Goal: Information Seeking & Learning: Learn about a topic

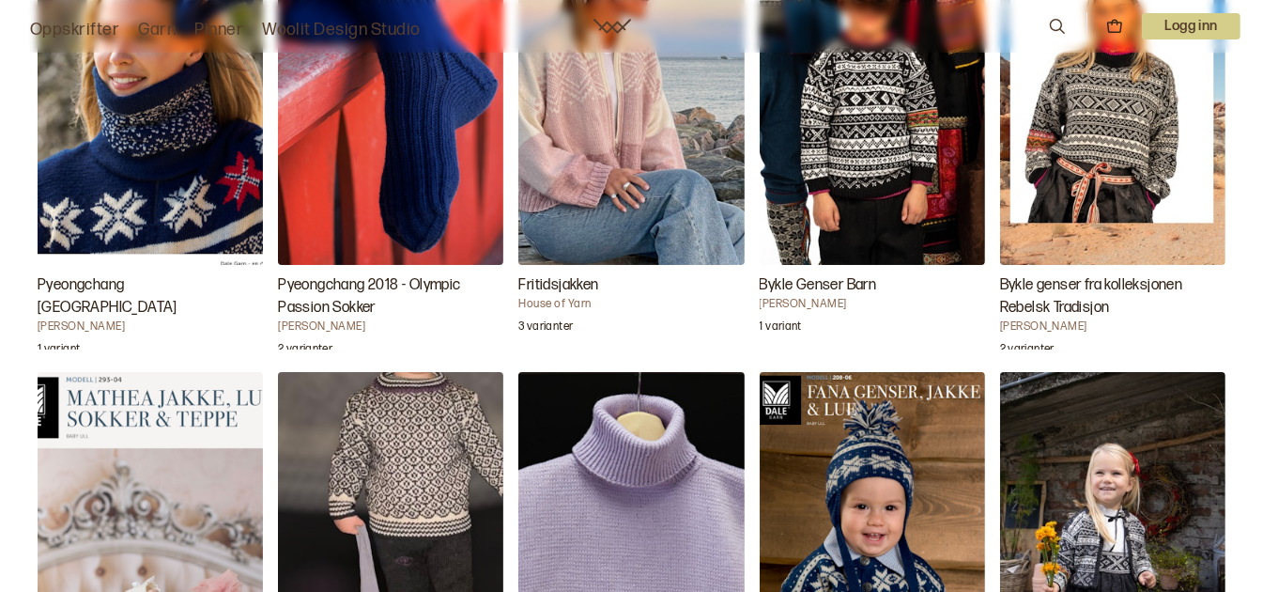
scroll to position [3570, 0]
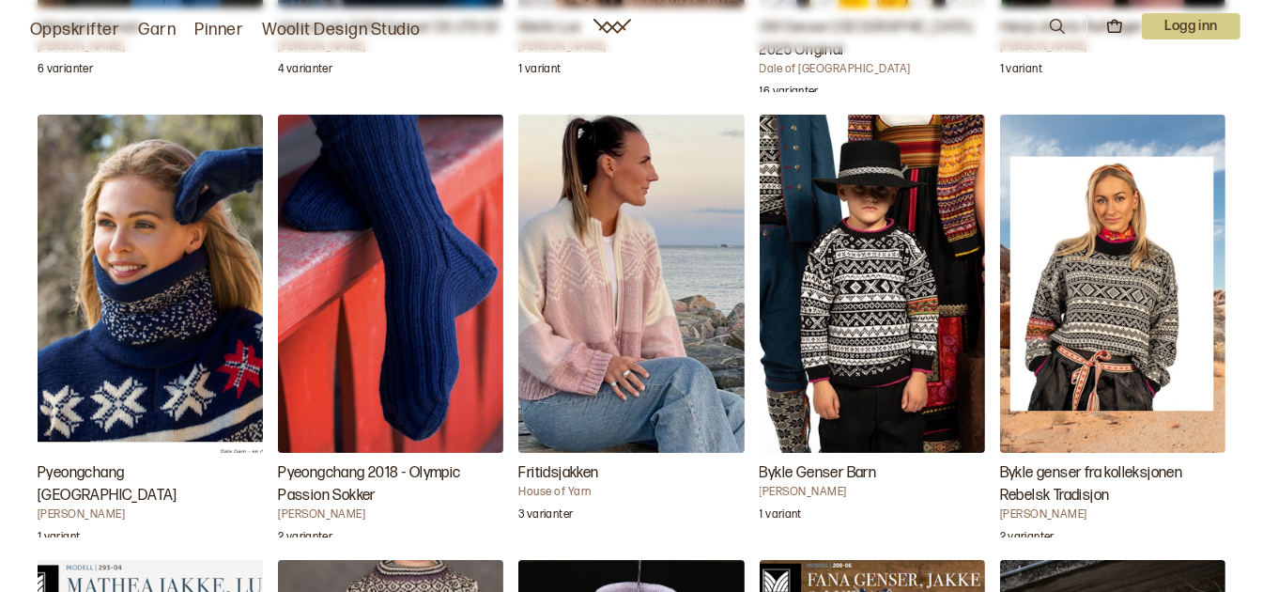
click at [1076, 360] on img "Bykle genser fra kolleksjonen Rebelsk Tradisjon" at bounding box center [1112, 284] width 225 height 338
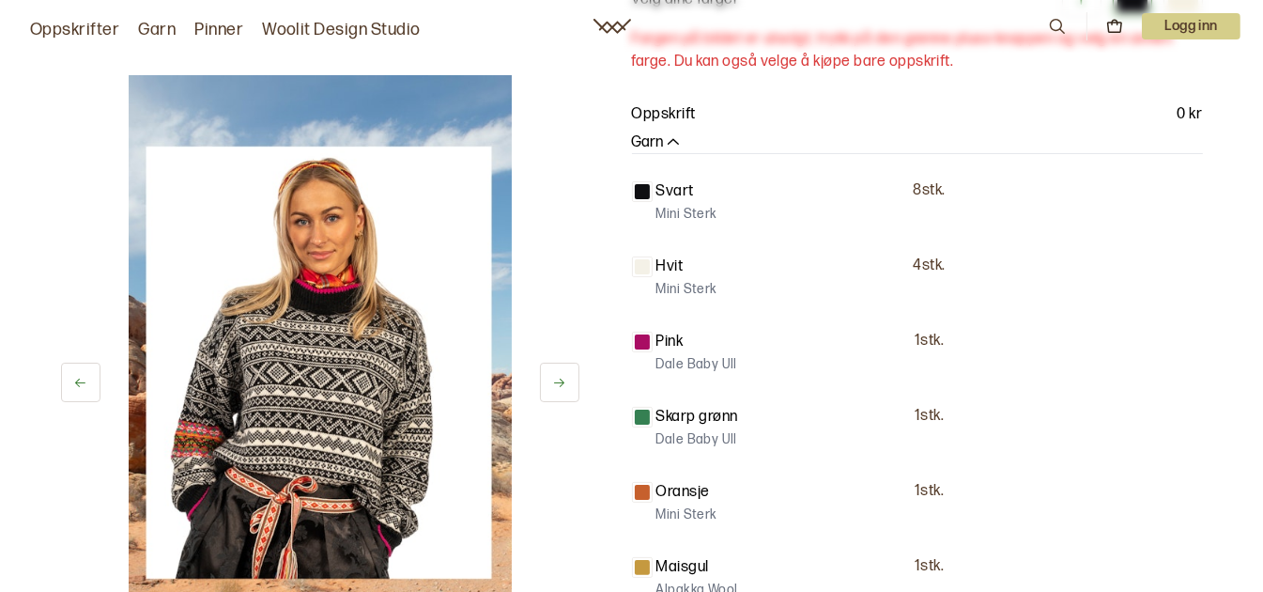
scroll to position [376, 0]
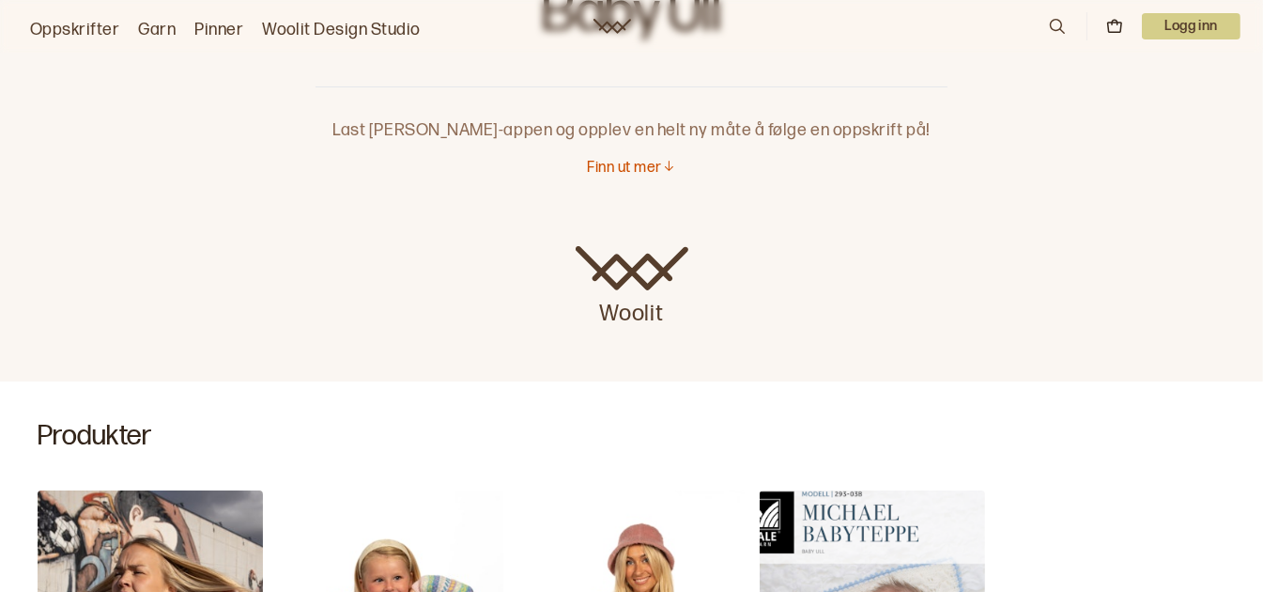
scroll to position [564, 0]
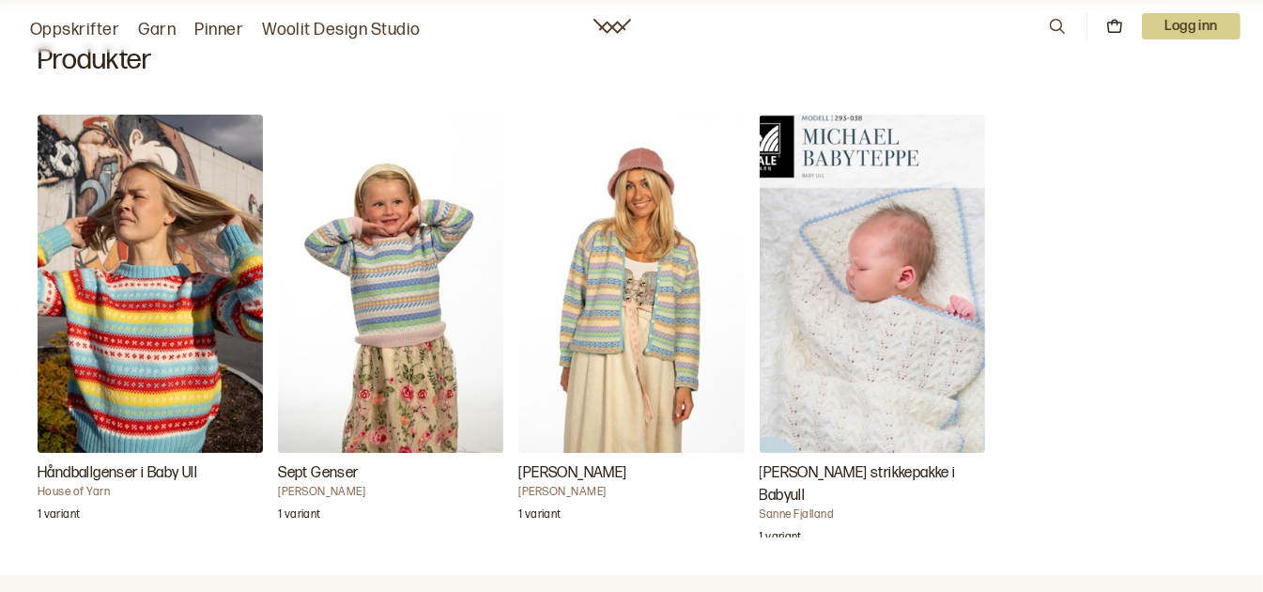
click at [818, 462] on h3 "[PERSON_NAME] strikkepakke i Babyull" at bounding box center [872, 484] width 225 height 45
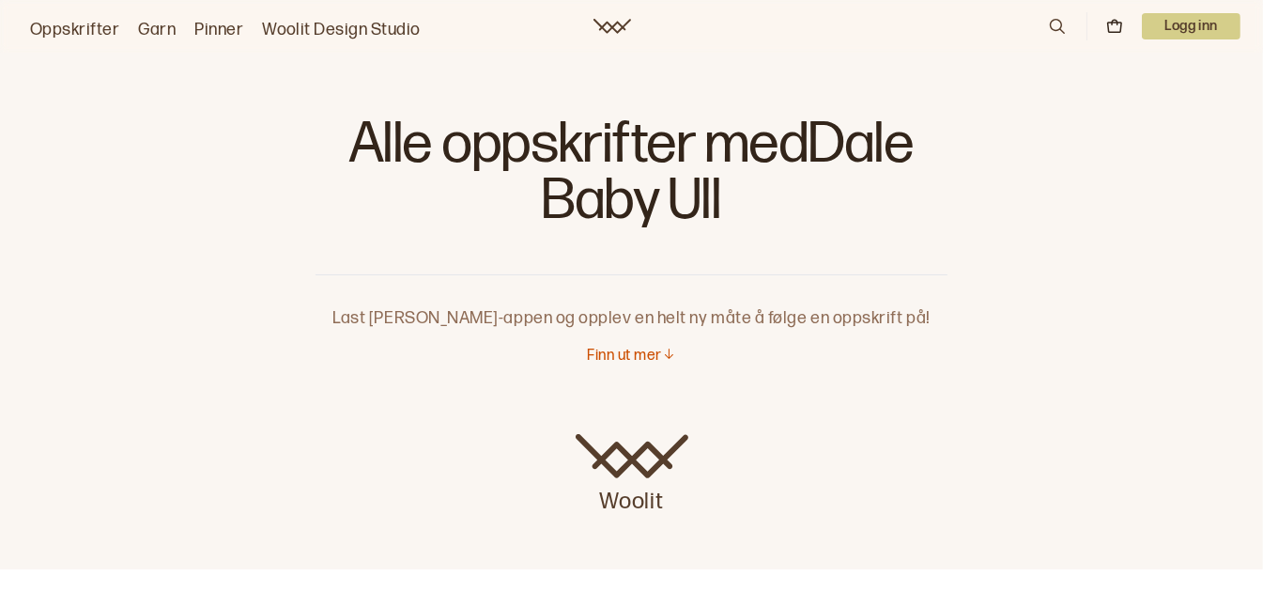
click at [168, 29] on link "Garn" at bounding box center [157, 30] width 38 height 26
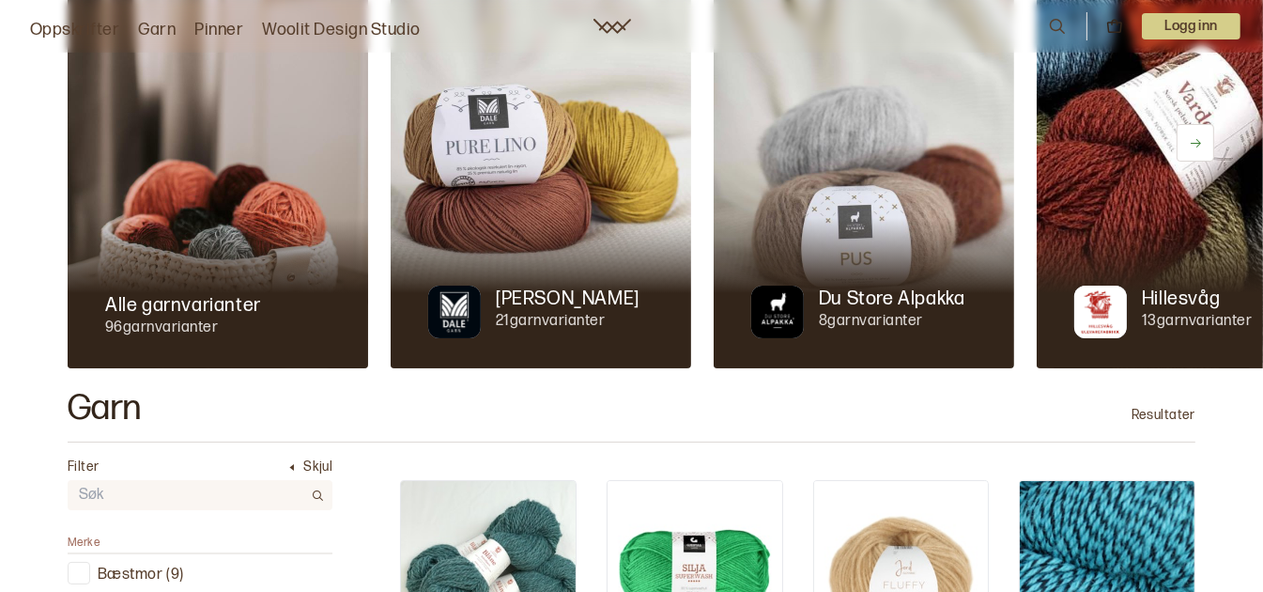
scroll to position [376, 0]
